Goal: Task Accomplishment & Management: Manage account settings

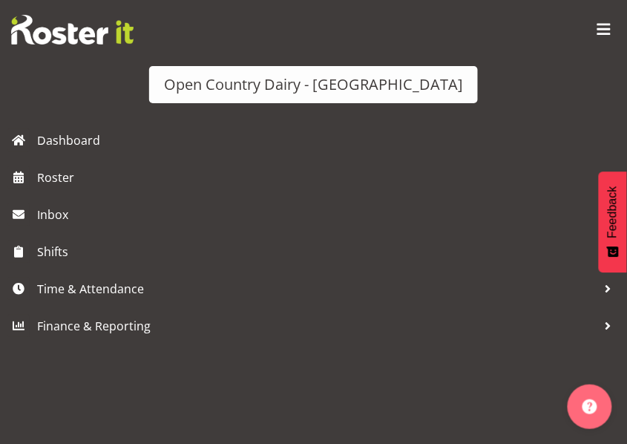
scroll to position [1599, 0]
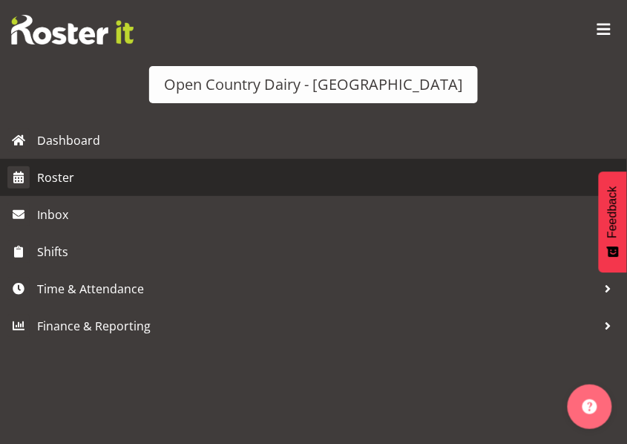
drag, startPoint x: 613, startPoint y: 0, endPoint x: 60, endPoint y: 180, distance: 581.3
click at [60, 180] on span "Roster" at bounding box center [328, 177] width 583 height 22
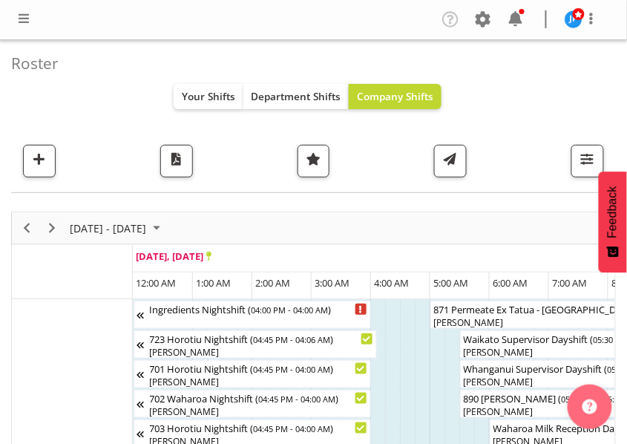
drag, startPoint x: 617, startPoint y: 0, endPoint x: 302, endPoint y: 651, distance: 723.2
click at [491, 27] on nav "Company Settings Roles & Skills Tasks Jobs Employees Locations & Departments Ac…" at bounding box center [313, 19] width 597 height 24
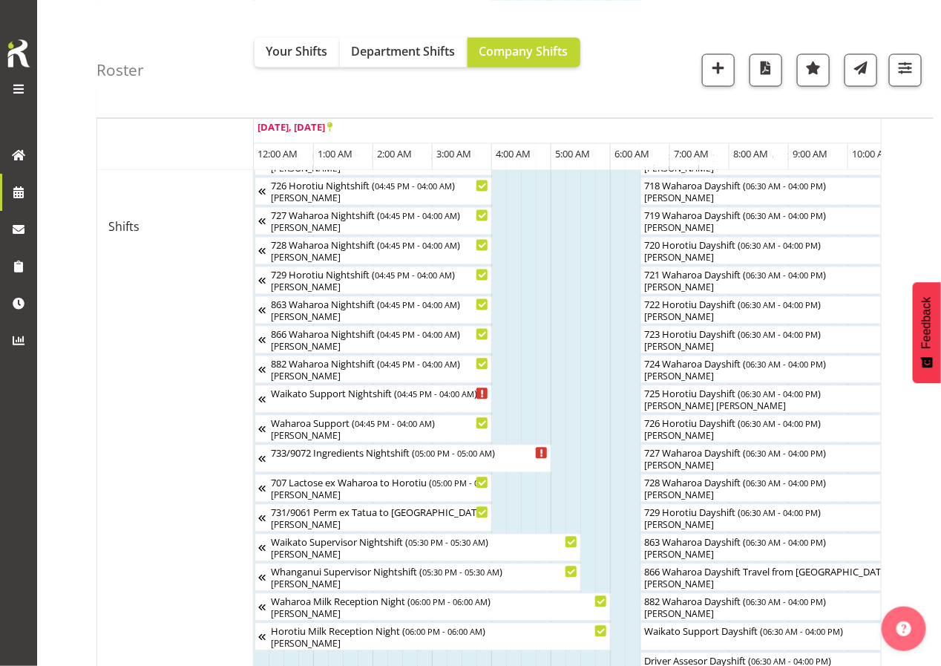
click at [338, 443] on div "Ingredients Nightshift ( 04:00 PM - 04:00 AM ) 723 Horotiu Nightshift ( 04:45 P…" at bounding box center [567, 316] width 627 height 1765
click at [0, 0] on div at bounding box center [0, 0] width 0 height 0
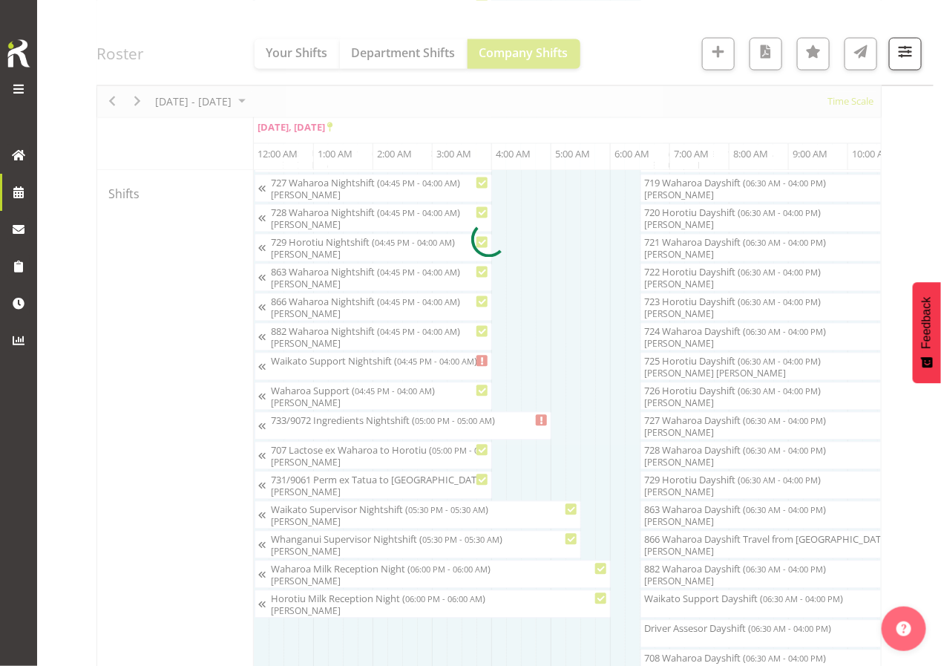
scroll to position [1351, 0]
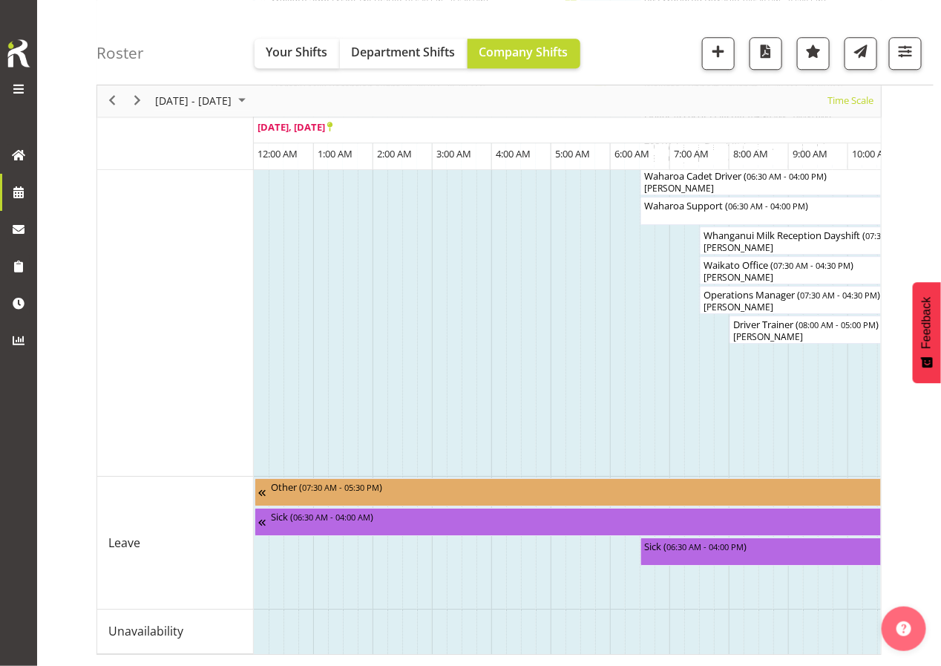
drag, startPoint x: 302, startPoint y: 651, endPoint x: 394, endPoint y: 652, distance: 92.0
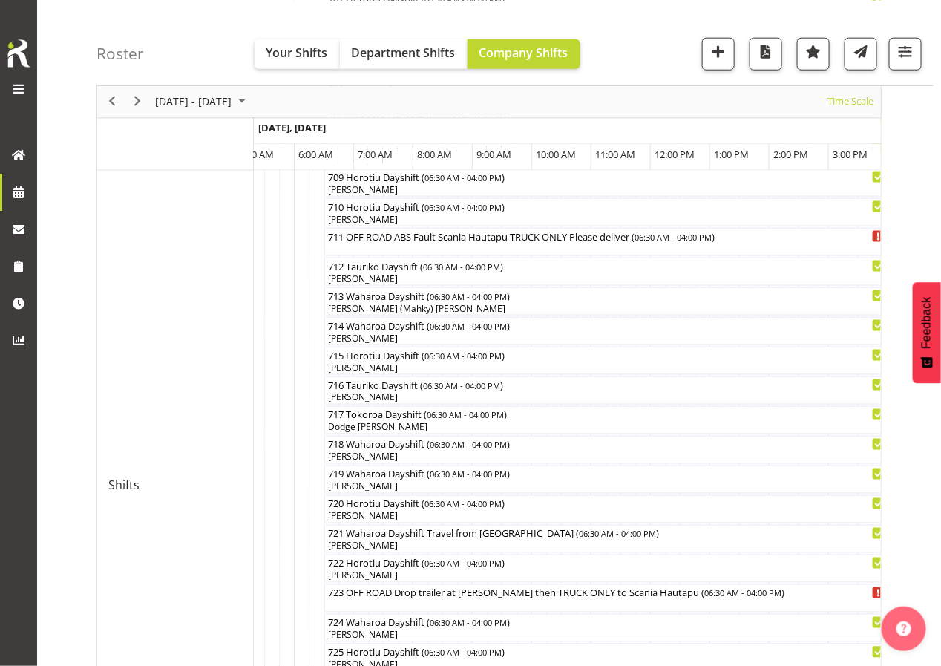
scroll to position [594, 0]
